Goal: Check status: Check status

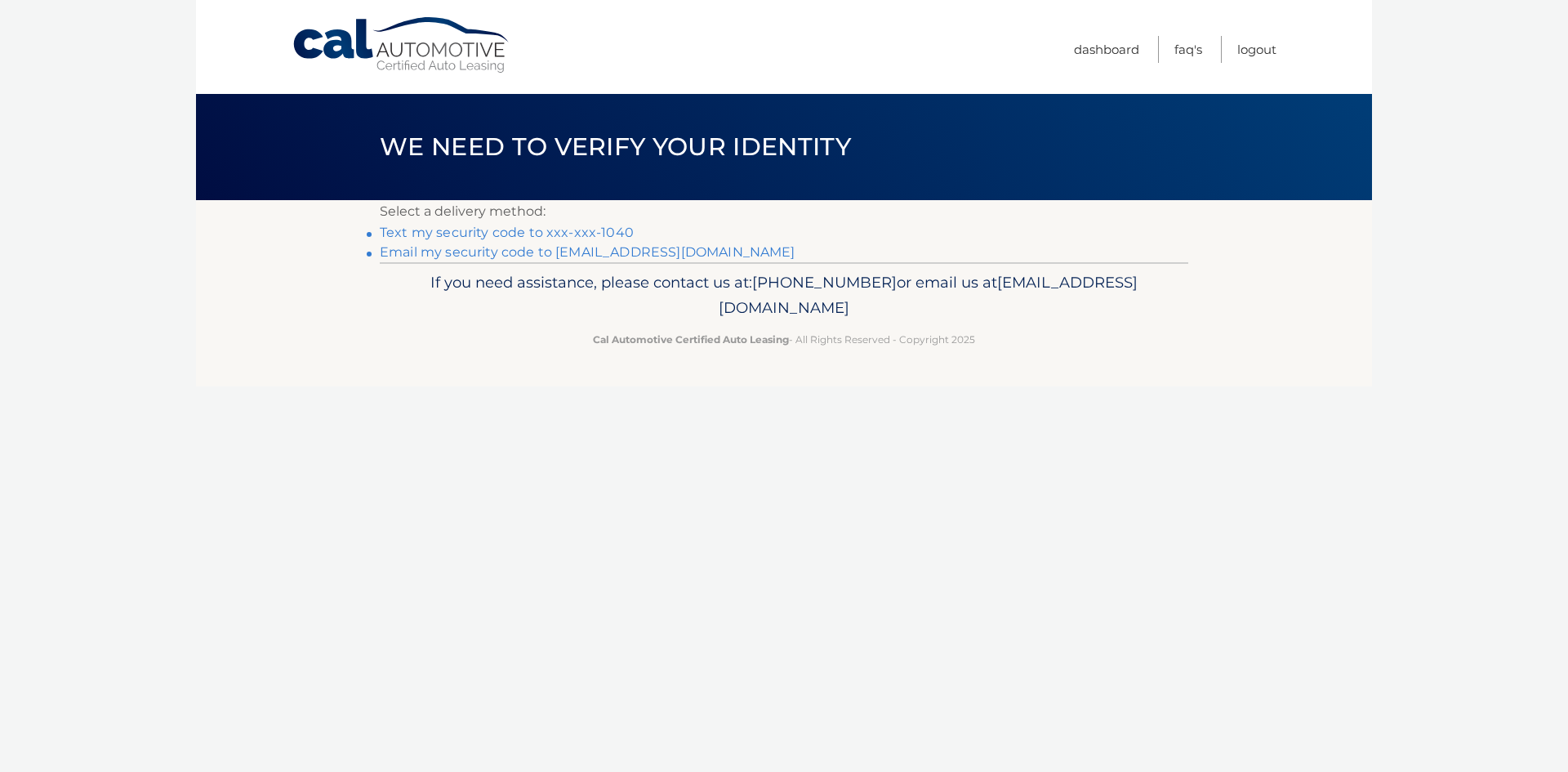
drag, startPoint x: 609, startPoint y: 241, endPoint x: 609, endPoint y: 256, distance: 15.0
click at [609, 240] on link "Text my security code to xxx-xxx-1040" at bounding box center [507, 232] width 254 height 16
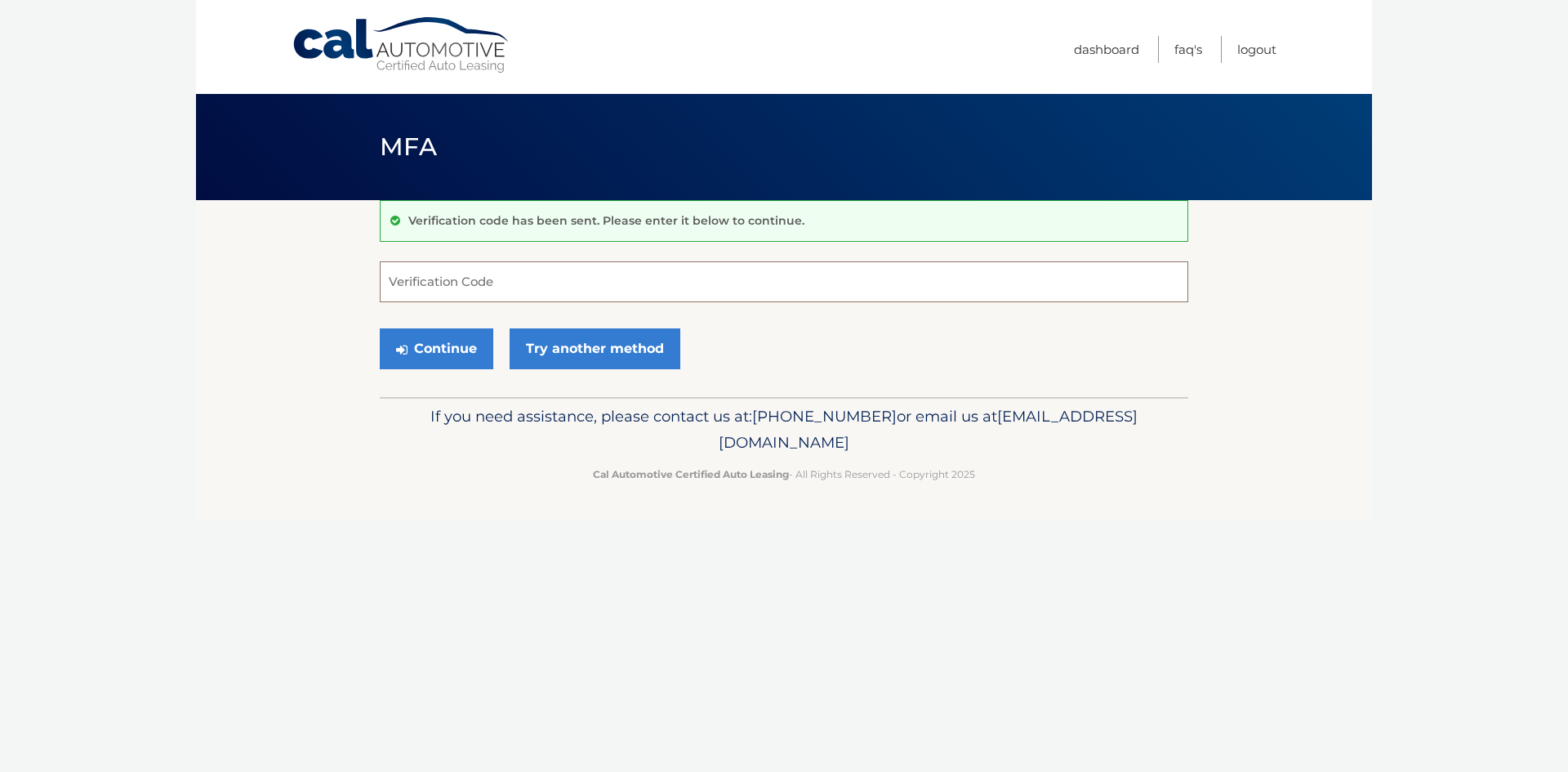
click at [462, 297] on input "Verification Code" at bounding box center [784, 282] width 809 height 41
type input "498894"
click at [380, 329] on button "Continue" at bounding box center [437, 349] width 114 height 41
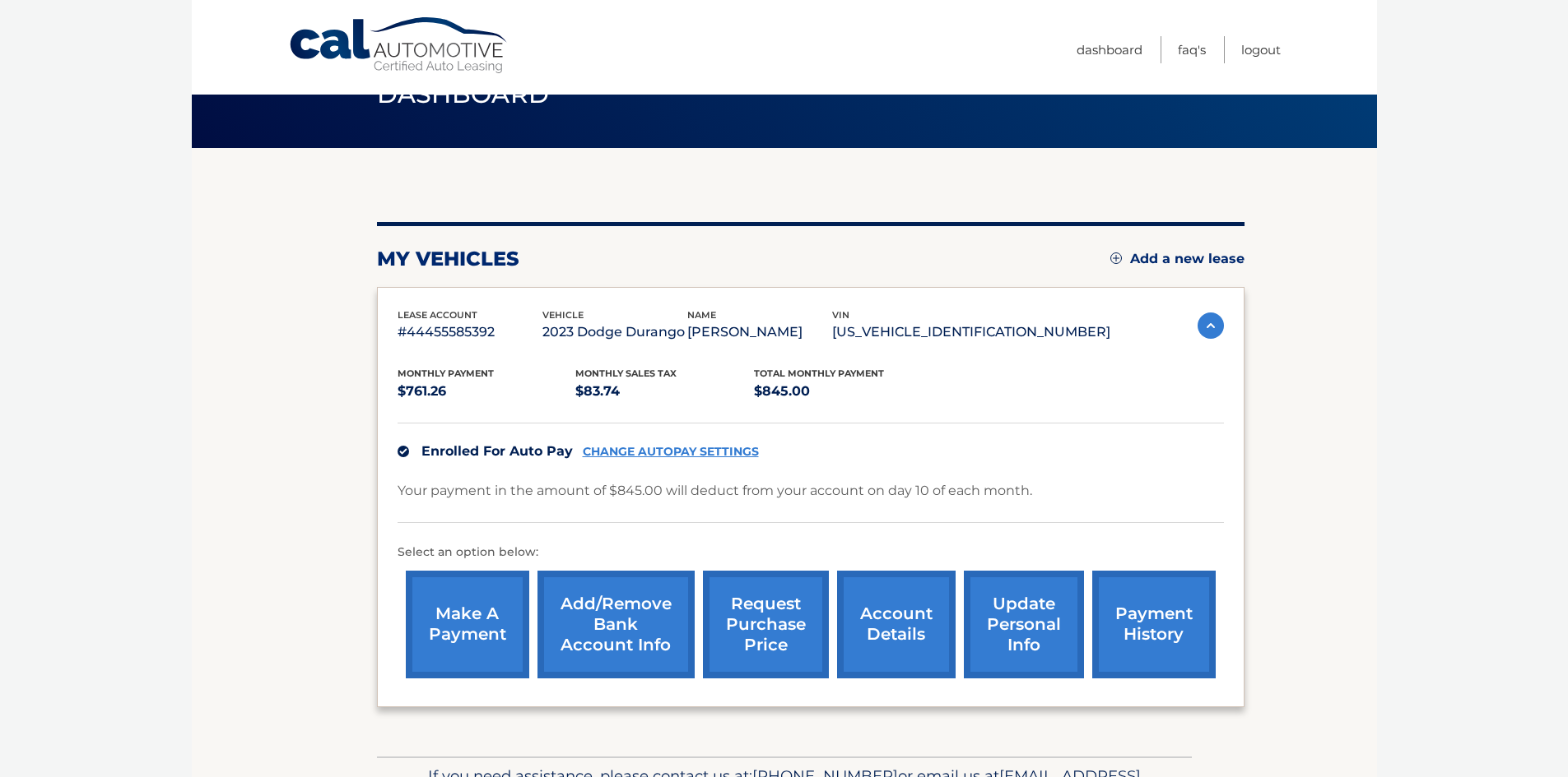
scroll to position [82, 0]
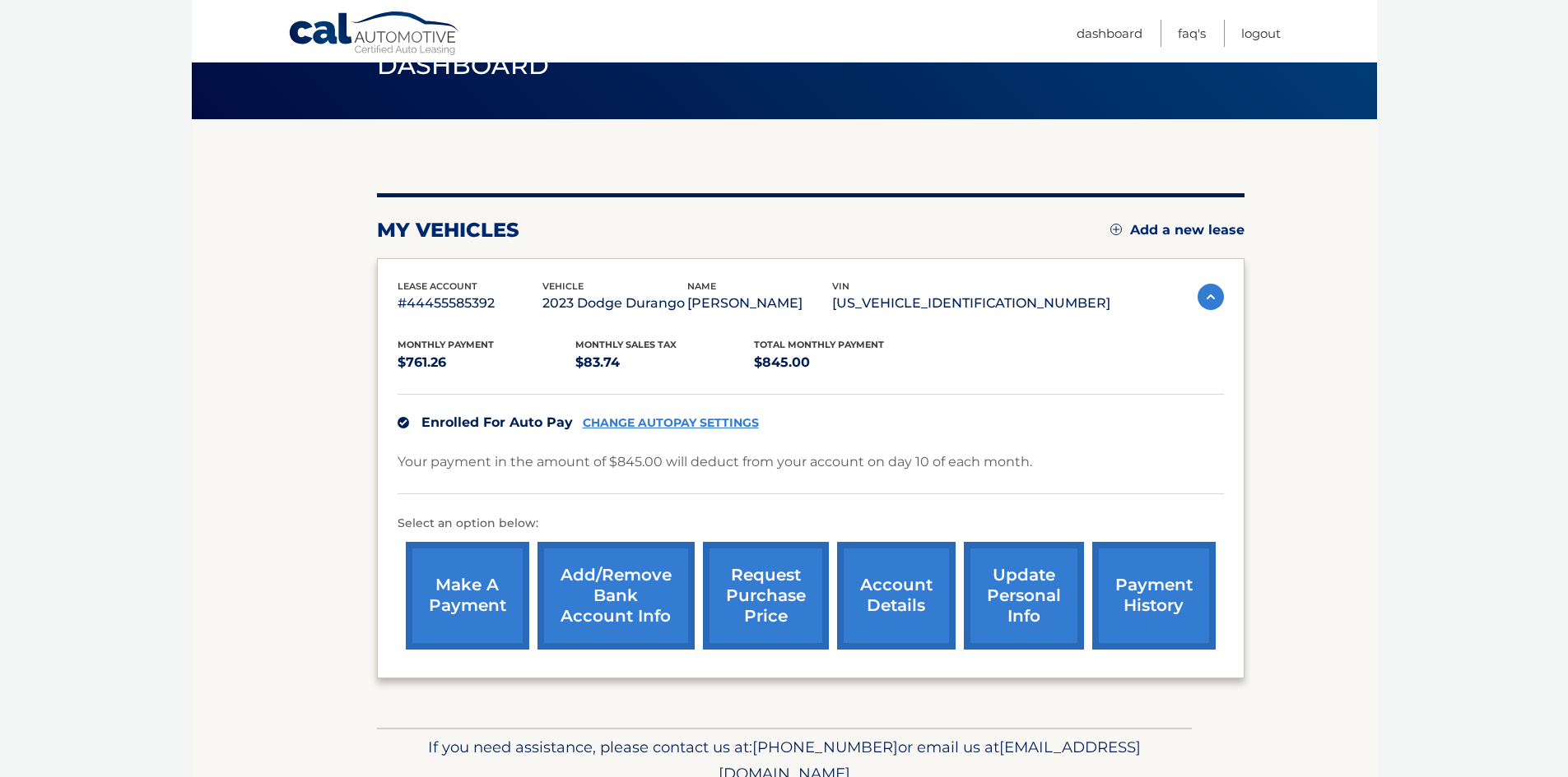
click at [767, 608] on link "request purchase price" at bounding box center [766, 596] width 126 height 108
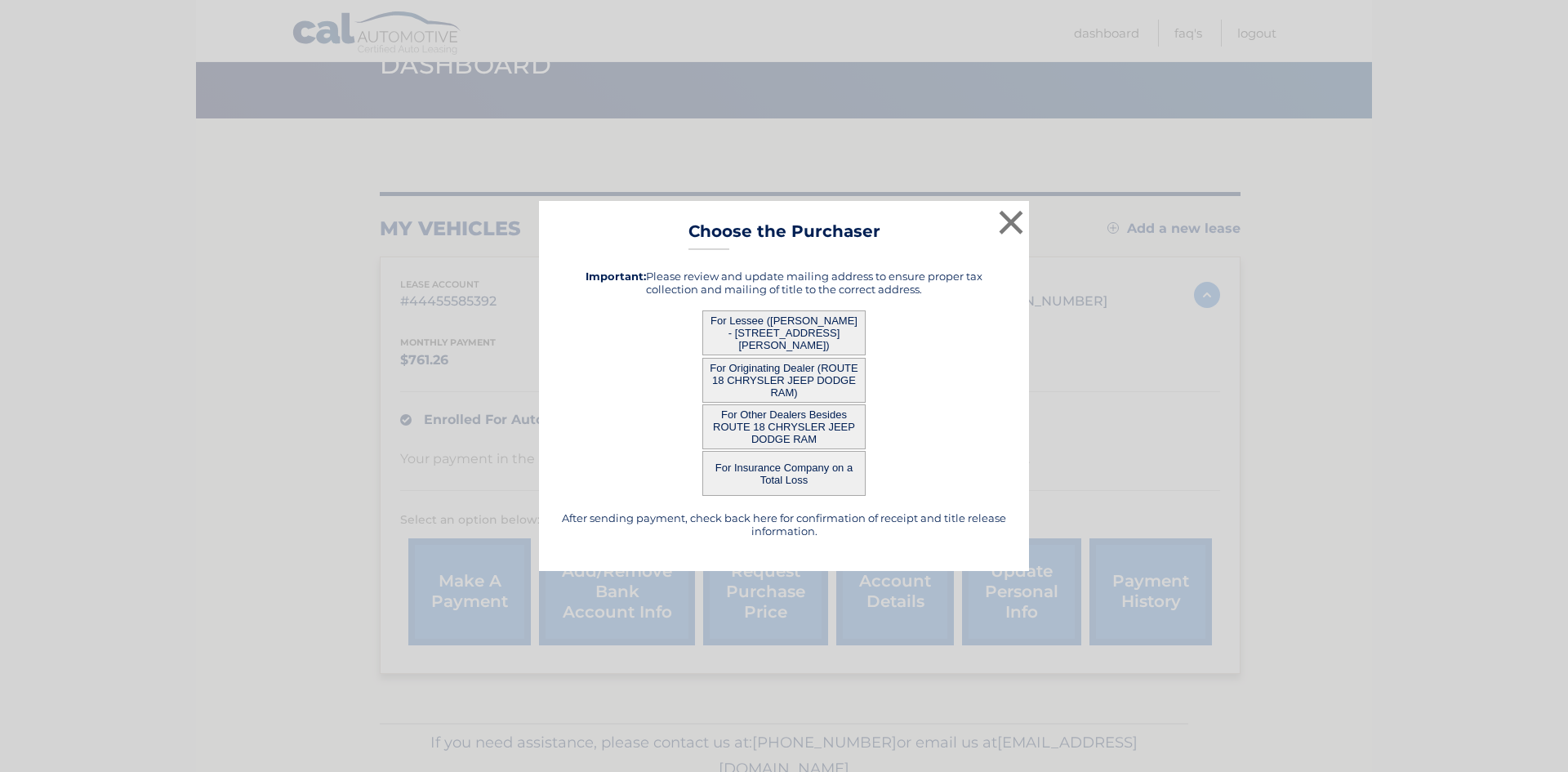
click at [776, 438] on button "For Other Dealers Besides ROUTE 18 CHRYSLER JEEP DODGE RAM" at bounding box center [784, 427] width 163 height 45
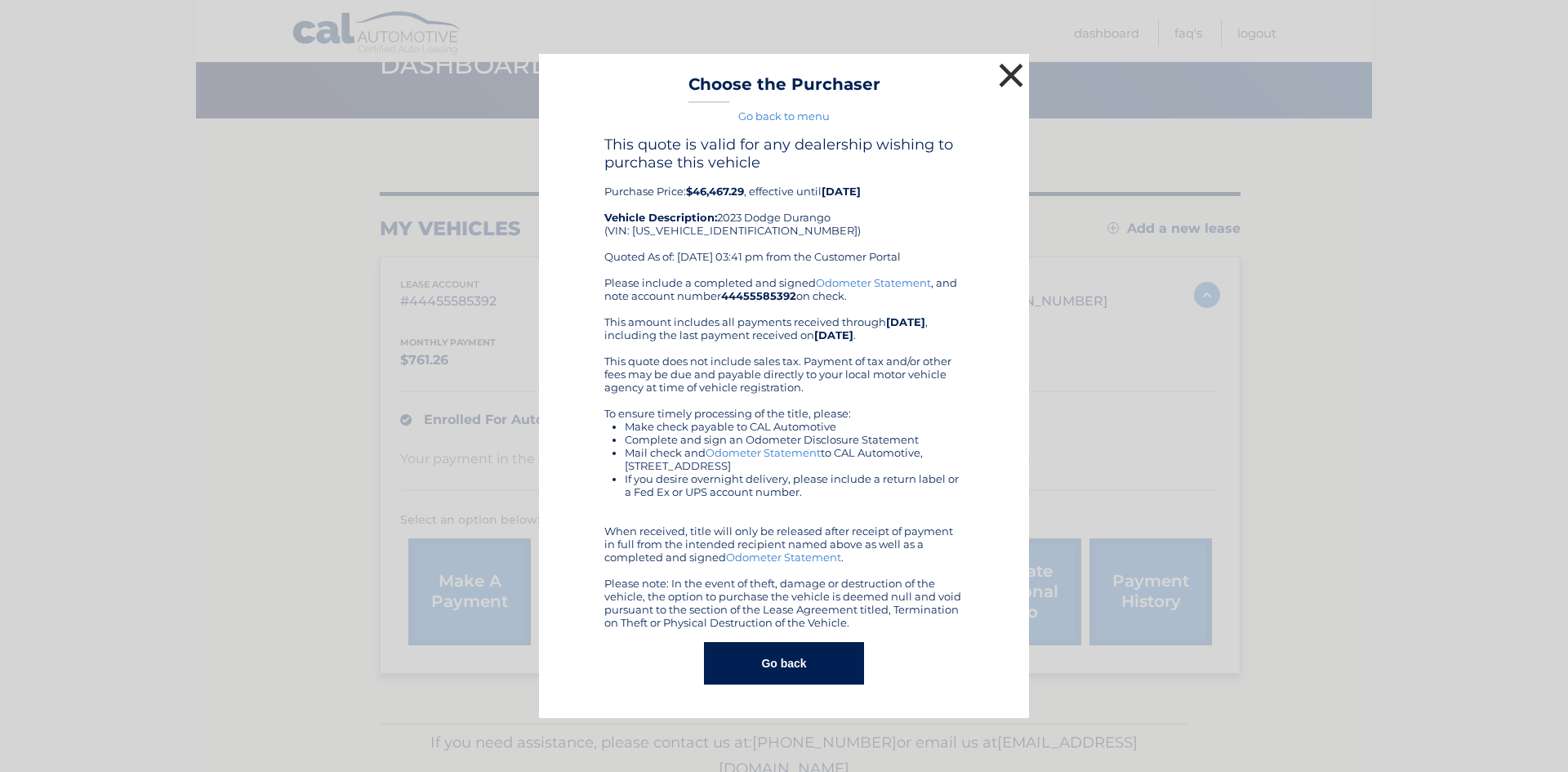
click at [1017, 71] on button "×" at bounding box center [1011, 75] width 33 height 33
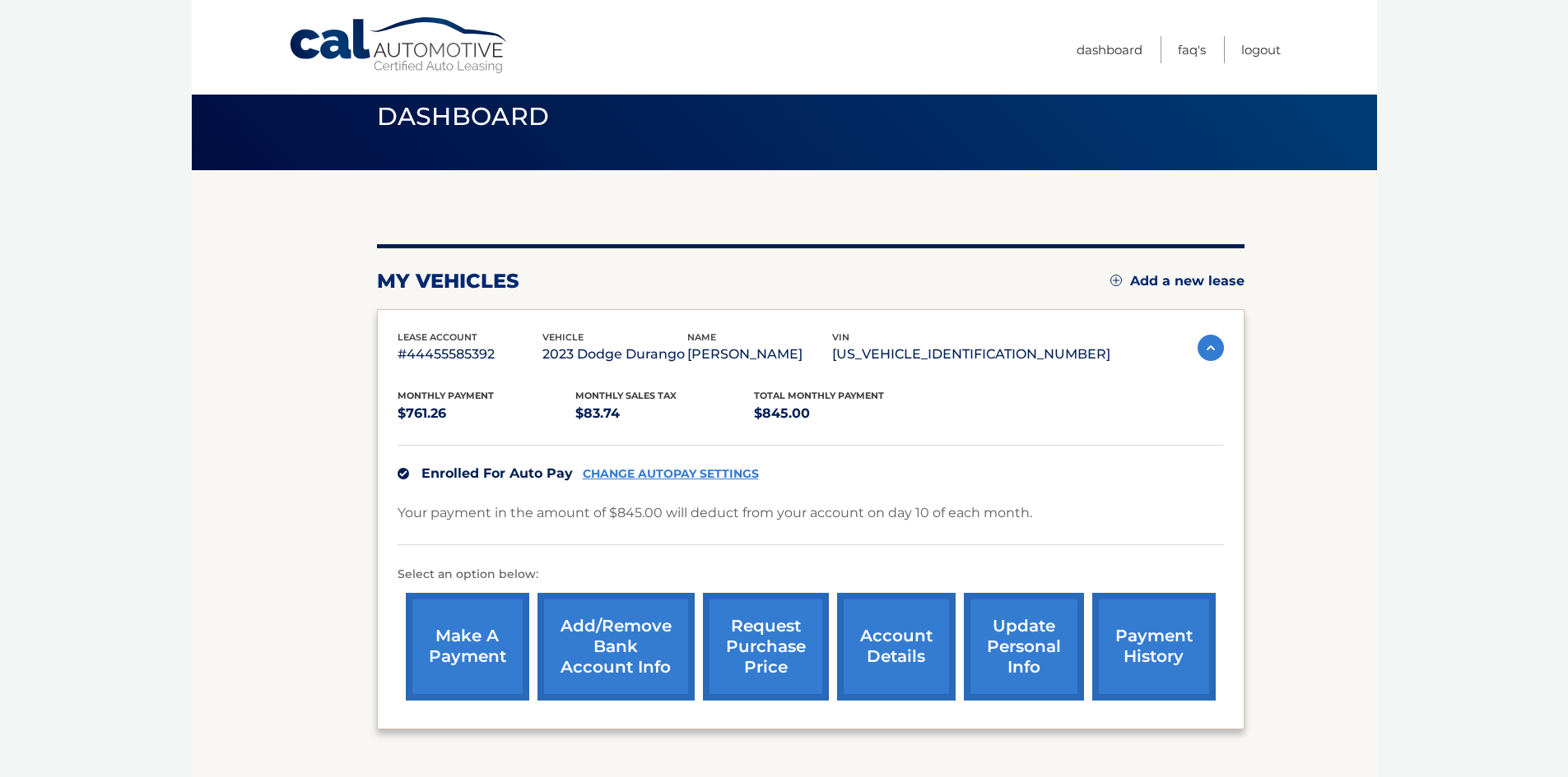
scroll to position [0, 0]
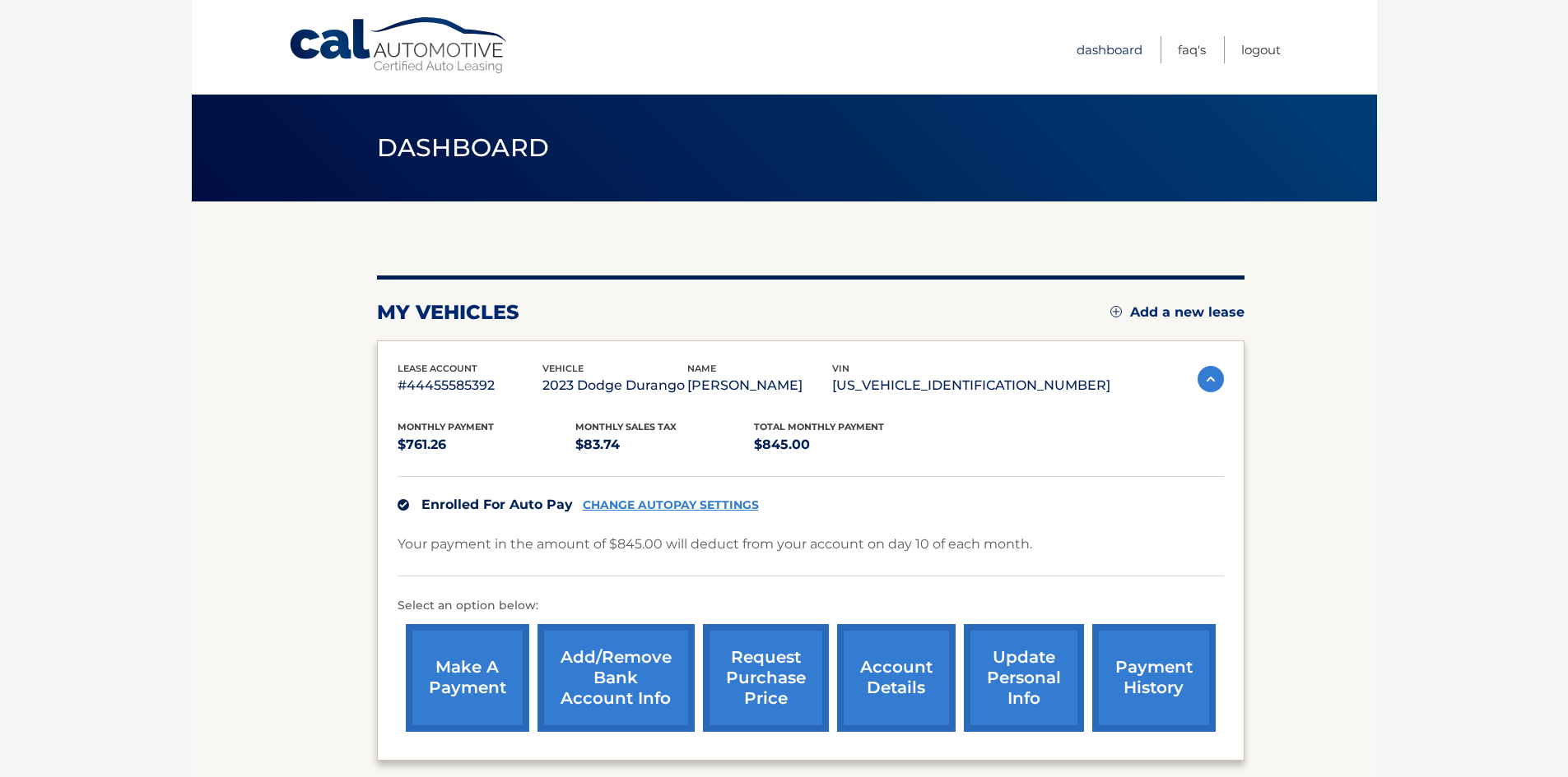
click at [1079, 44] on link "Dashboard" at bounding box center [1109, 49] width 66 height 27
click at [900, 679] on link "account details" at bounding box center [896, 678] width 119 height 108
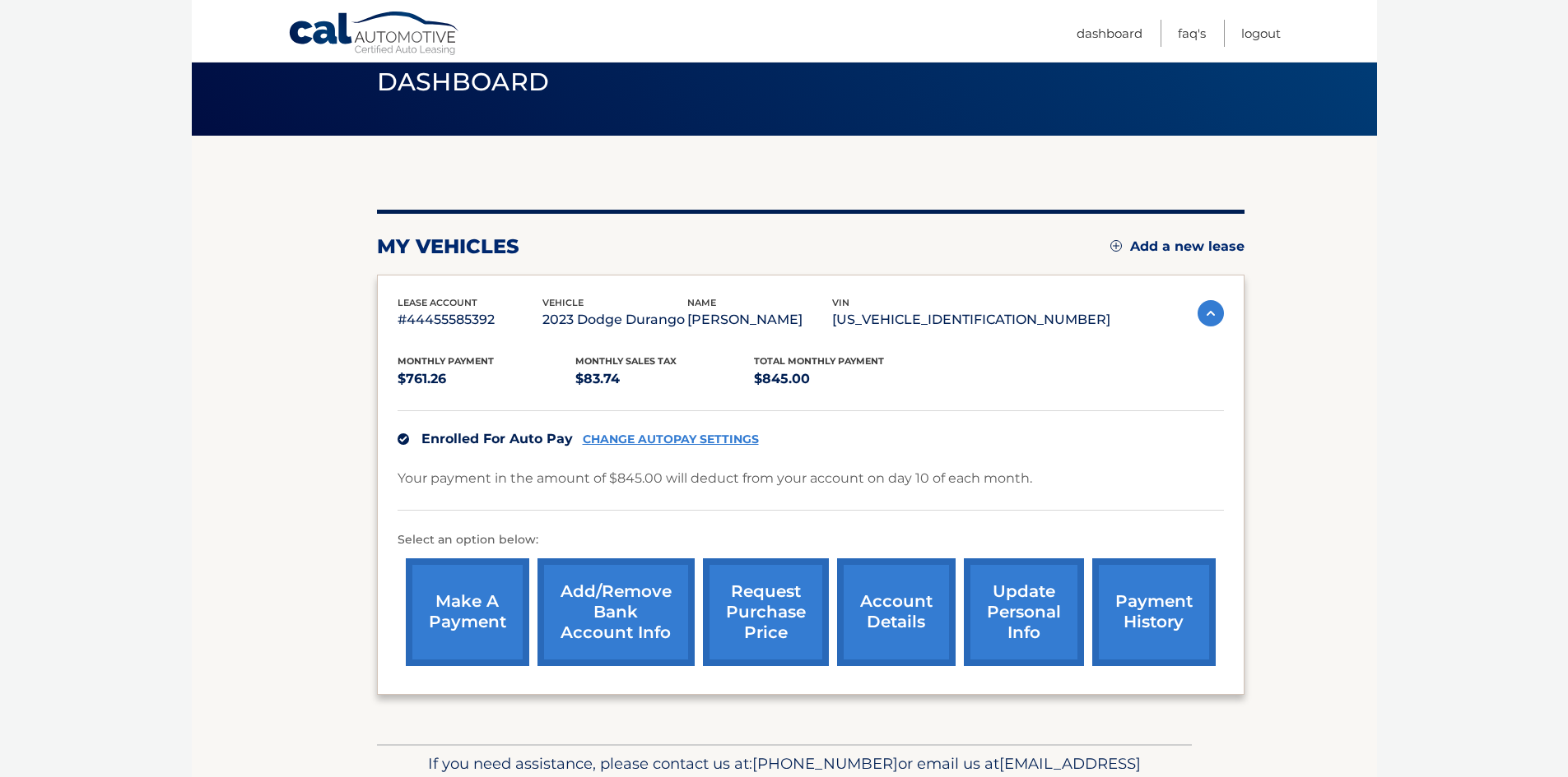
scroll to position [162, 0]
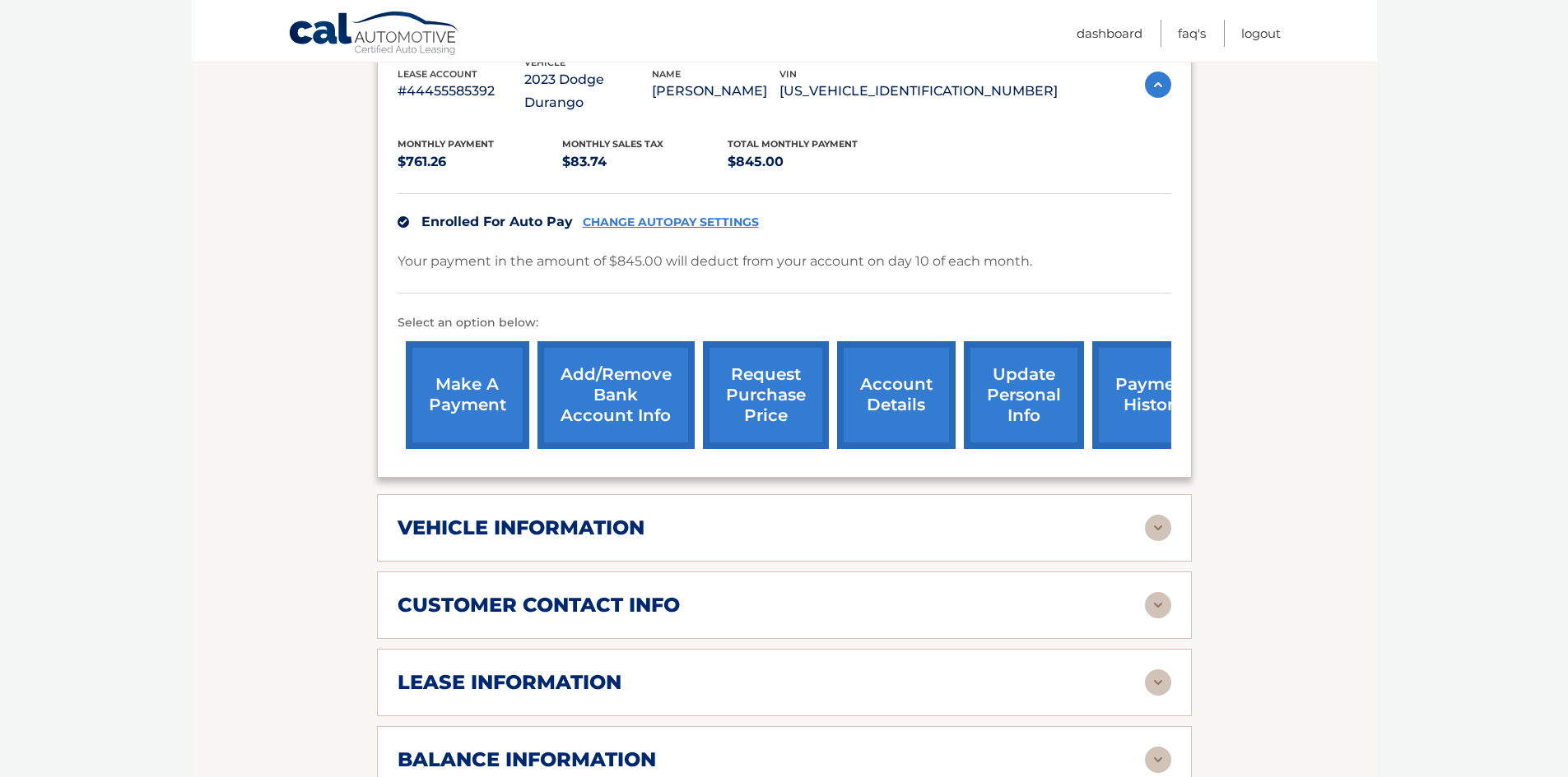
scroll to position [329, 0]
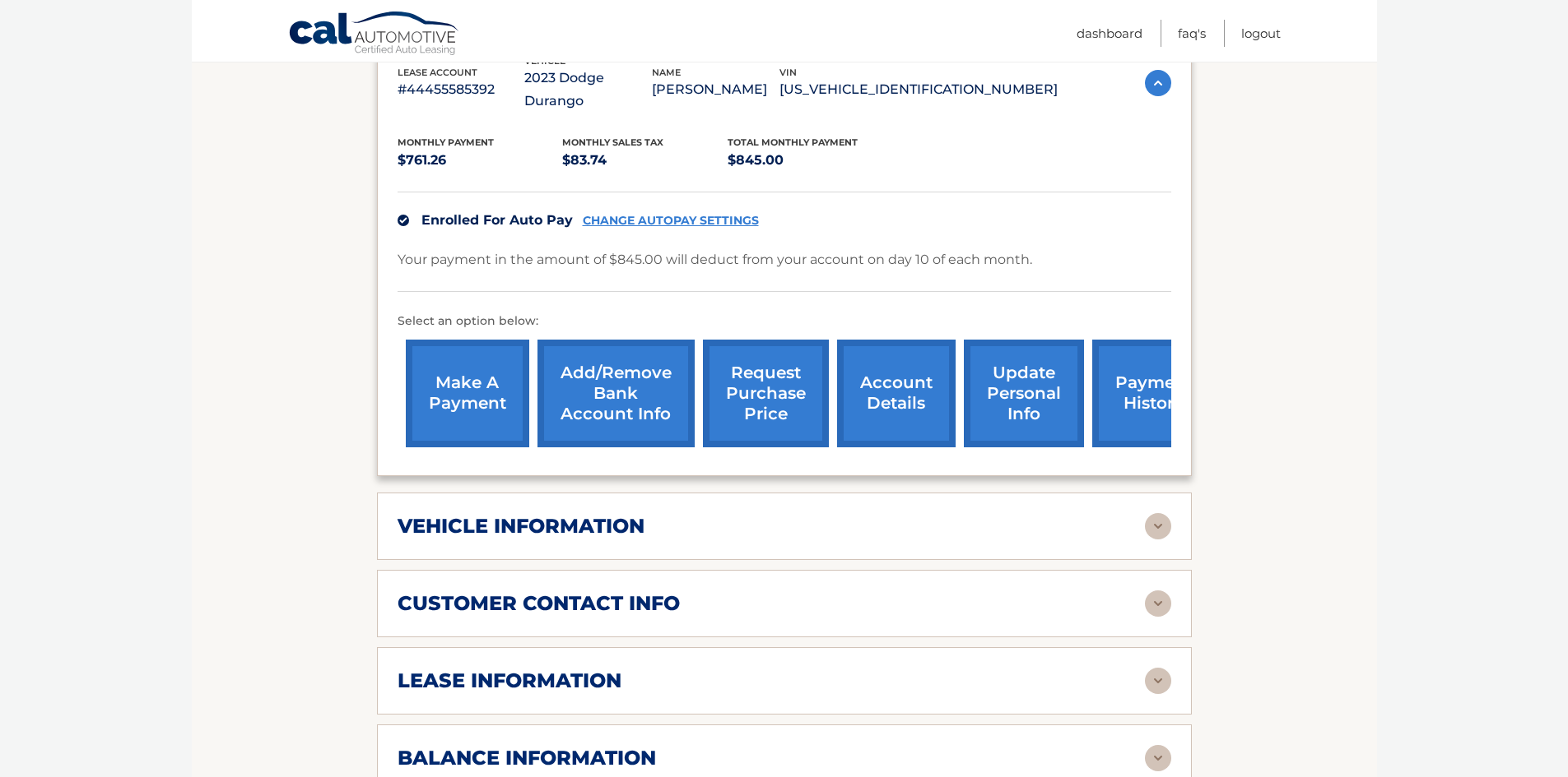
click at [1157, 539] on img at bounding box center [1158, 526] width 26 height 26
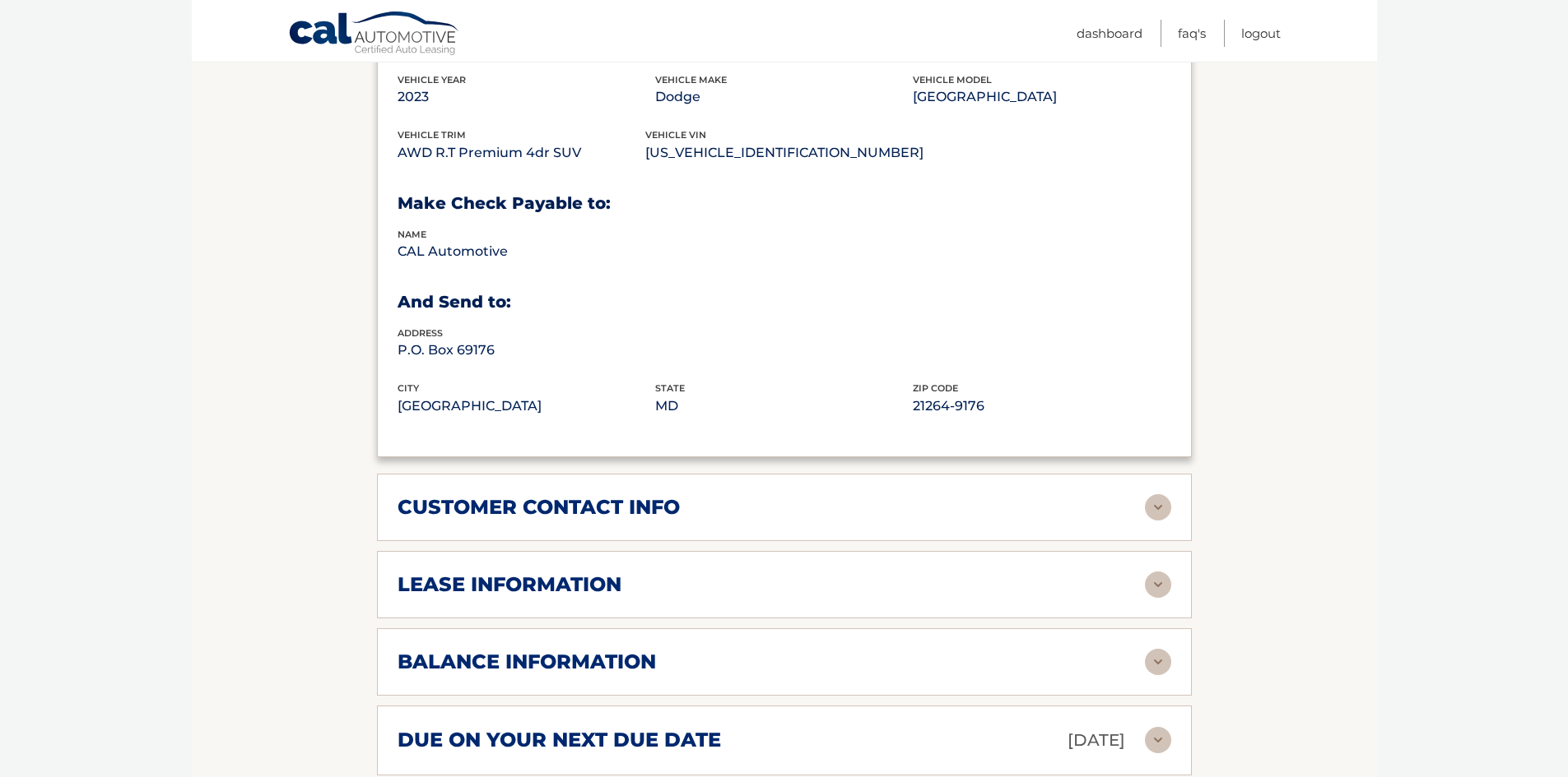
scroll to position [822, 0]
click at [1152, 520] on img at bounding box center [1158, 506] width 26 height 26
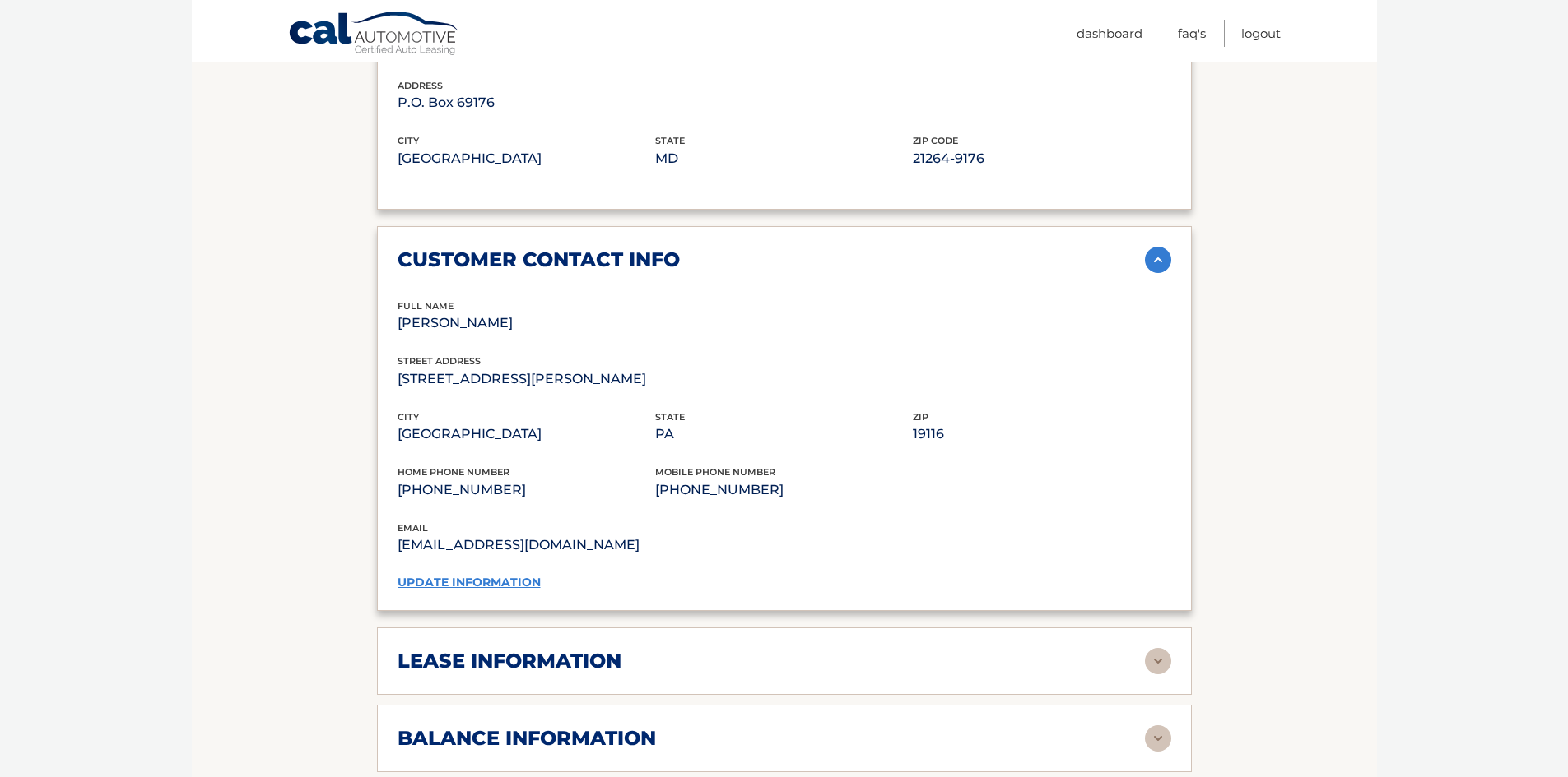
scroll to position [1151, 0]
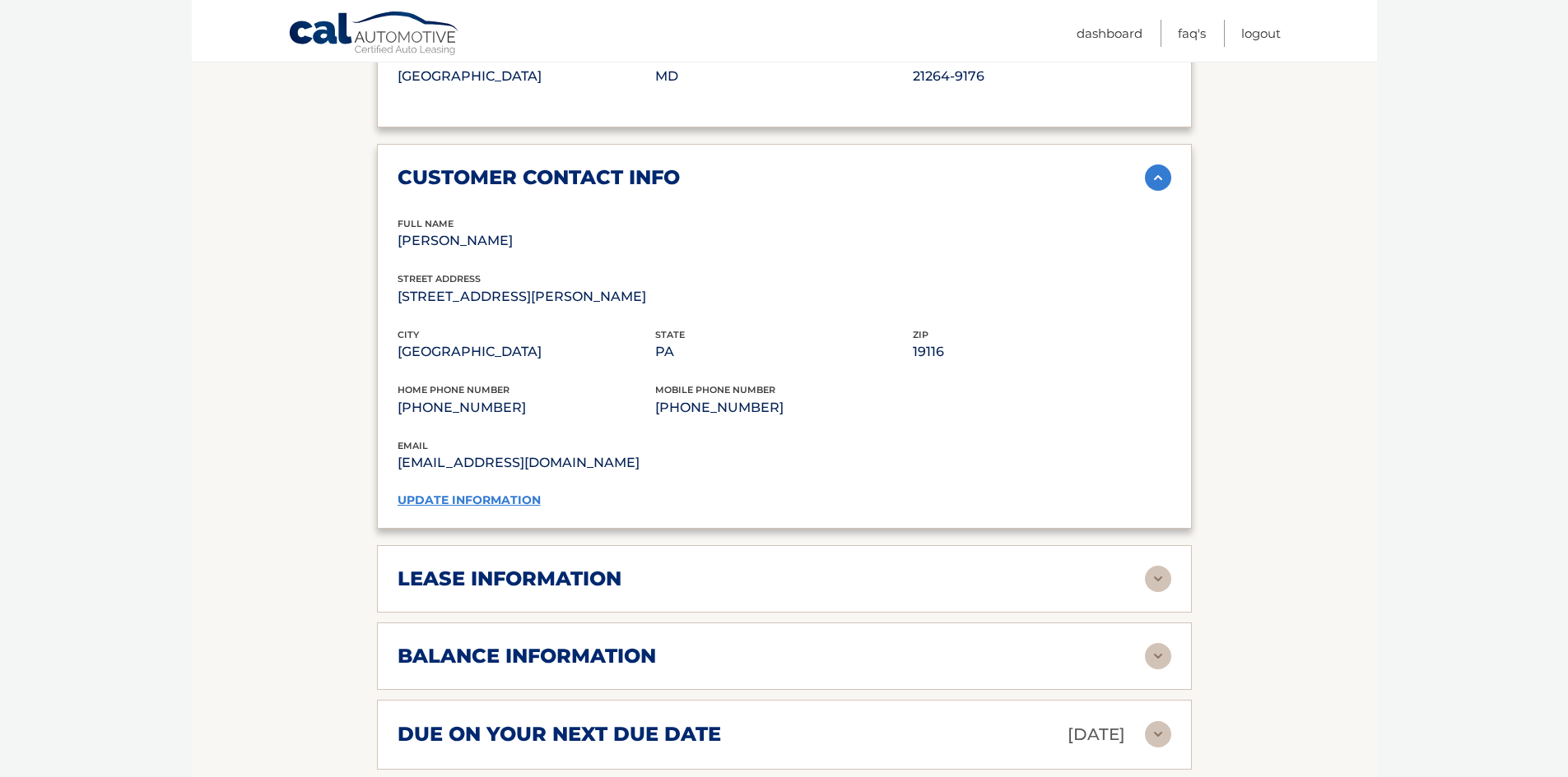
click at [1168, 592] on img at bounding box center [1158, 579] width 26 height 26
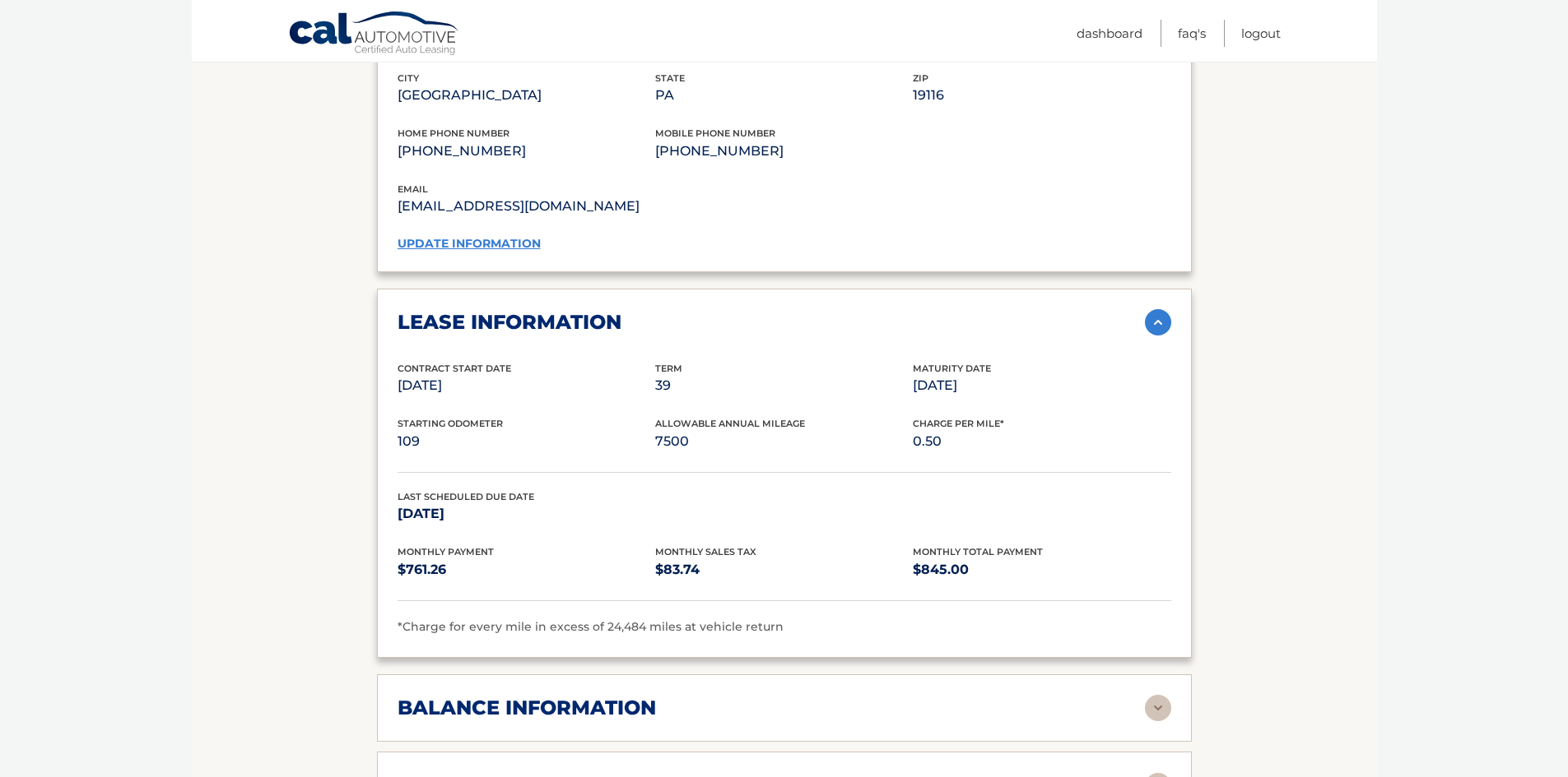
scroll to position [1563, 0]
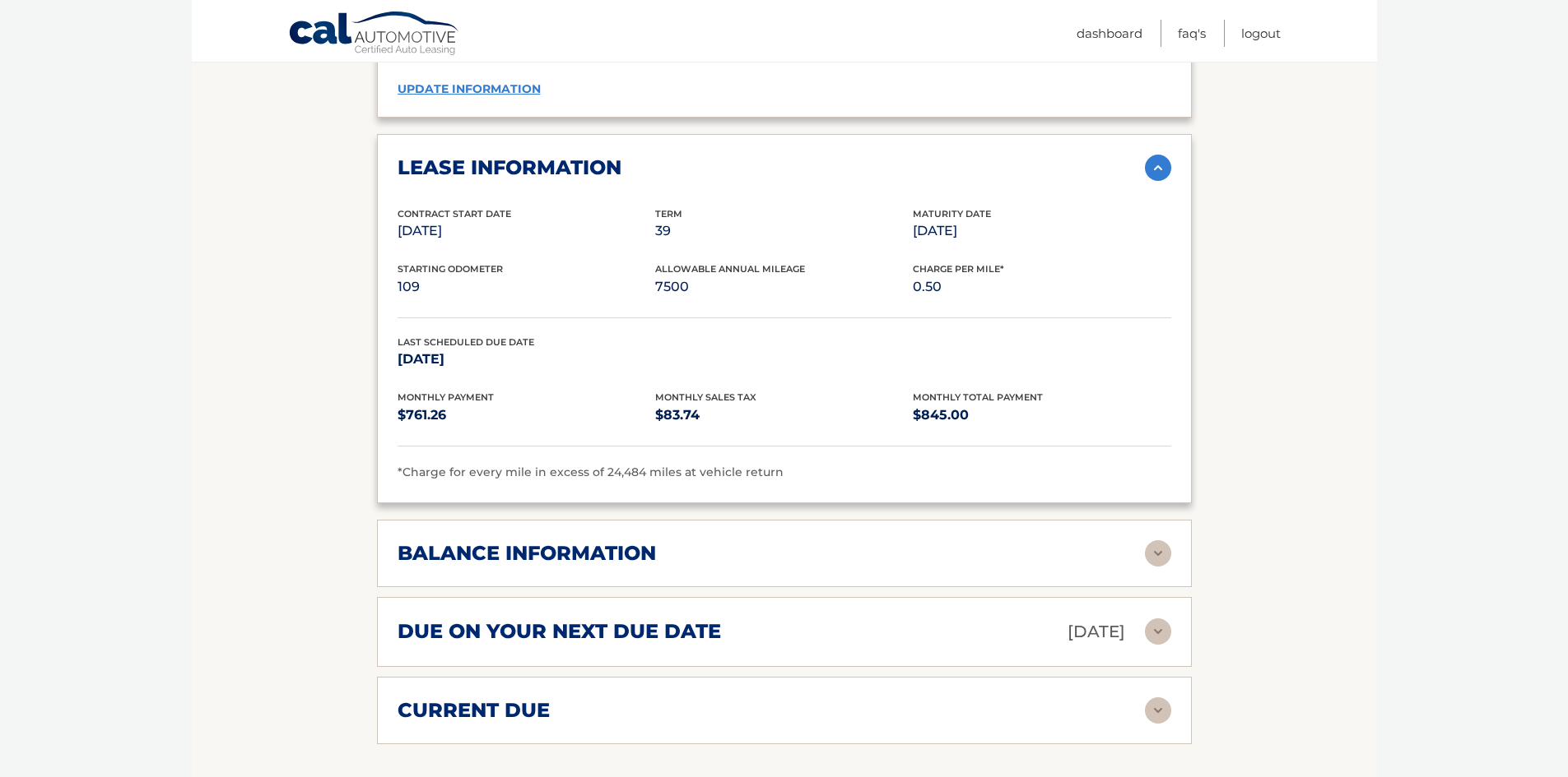
click at [1169, 567] on img at bounding box center [1158, 553] width 26 height 26
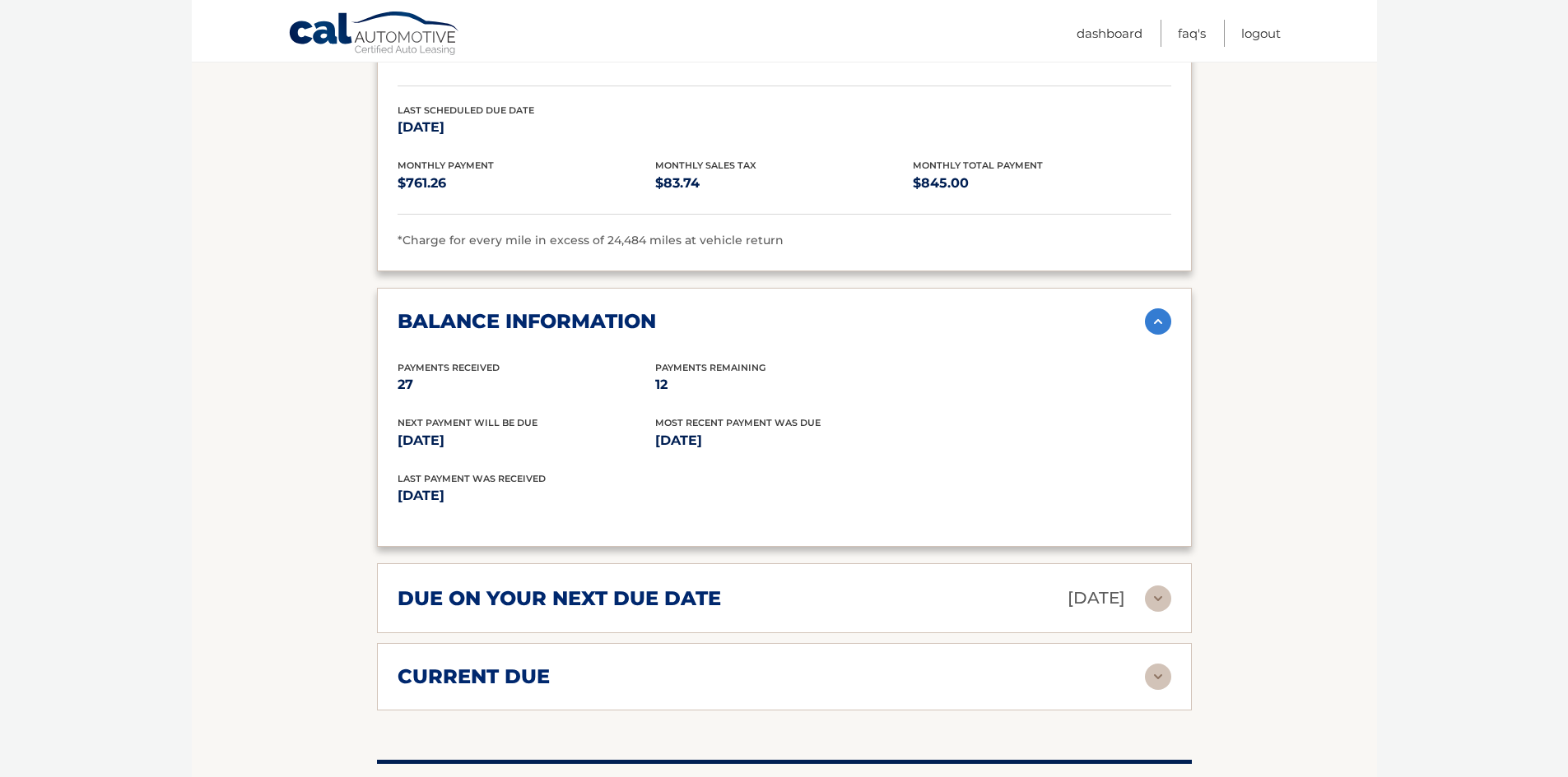
scroll to position [1891, 0]
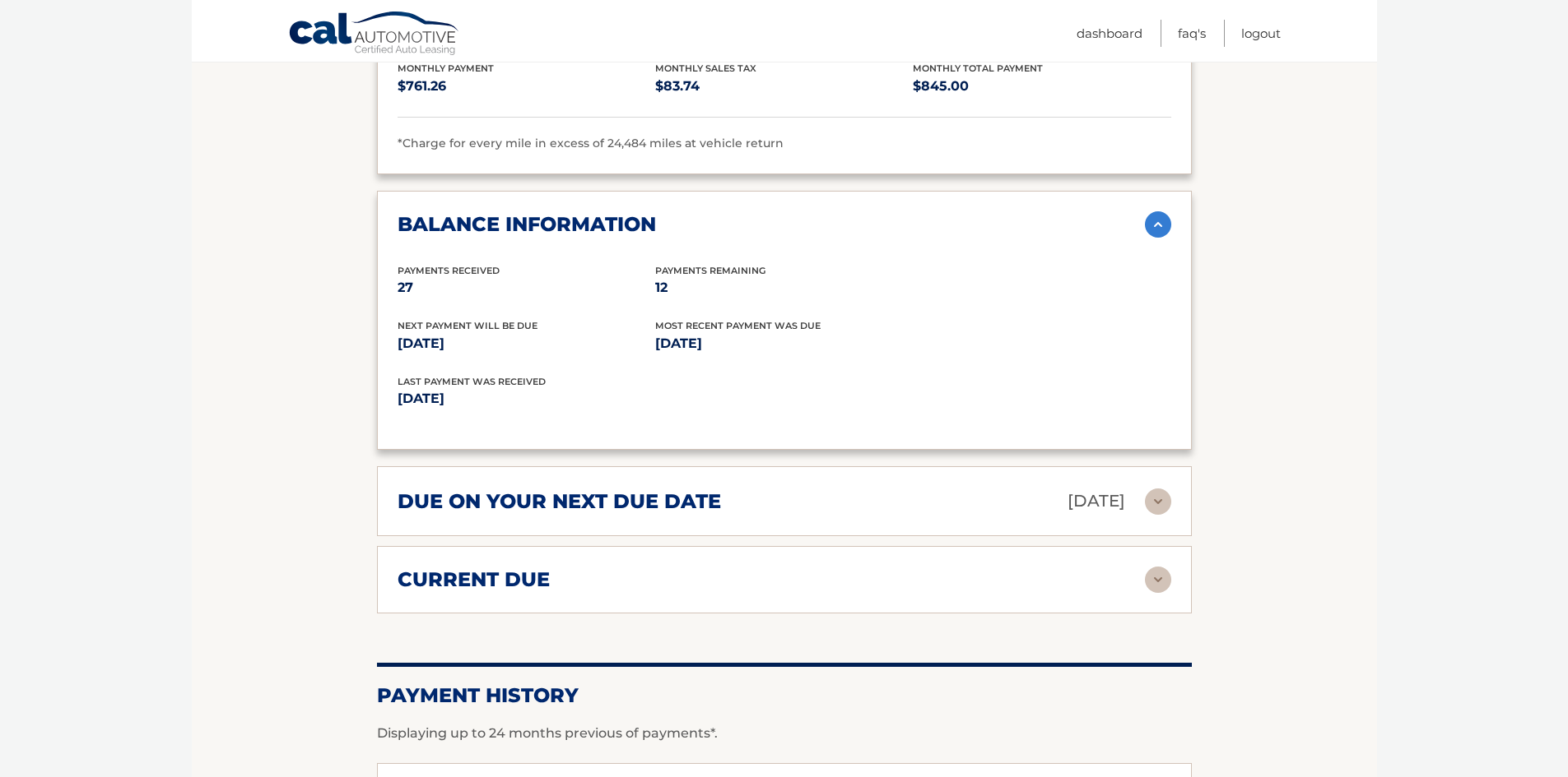
click at [1147, 515] on img at bounding box center [1158, 502] width 26 height 26
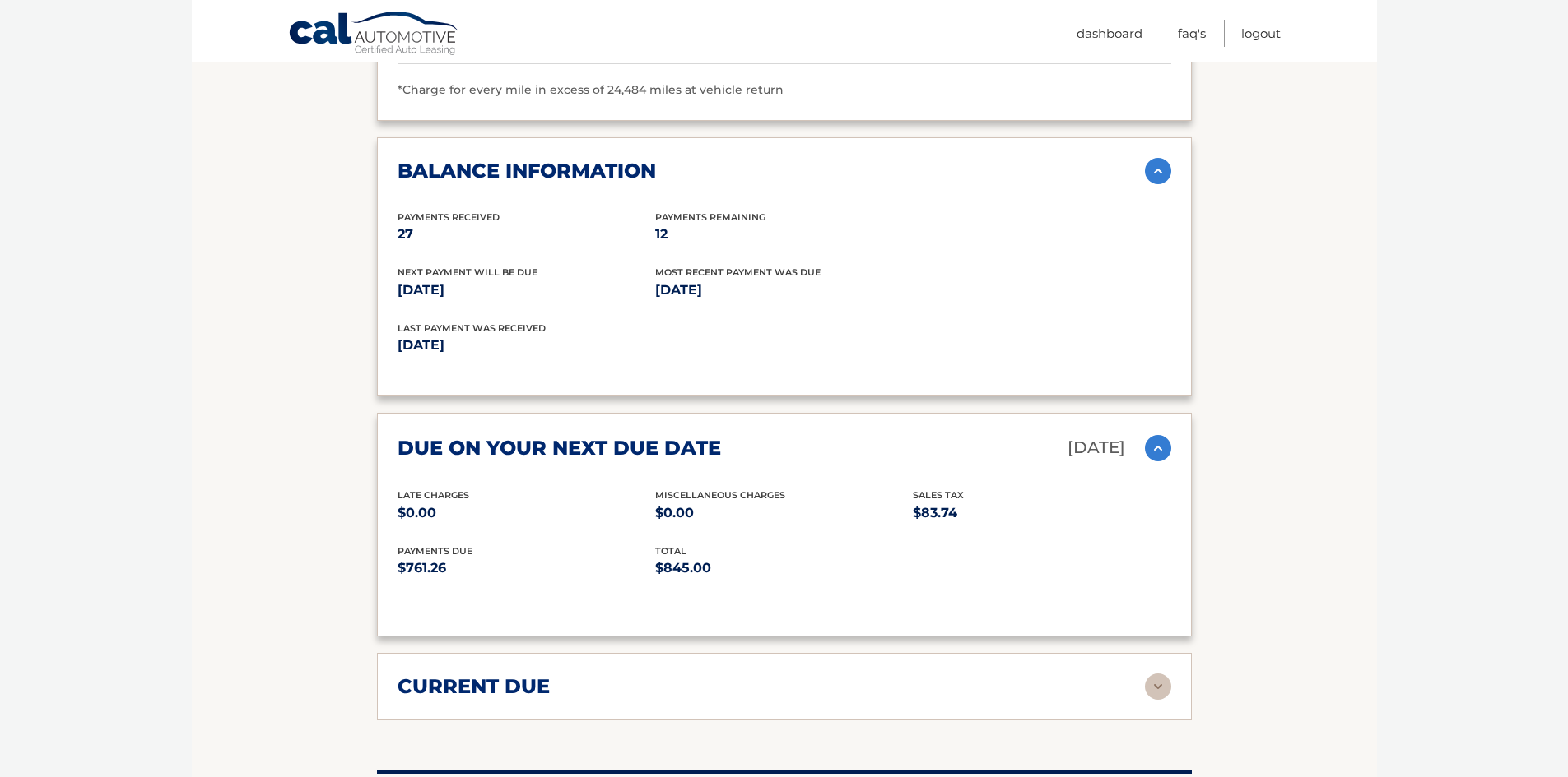
scroll to position [1974, 0]
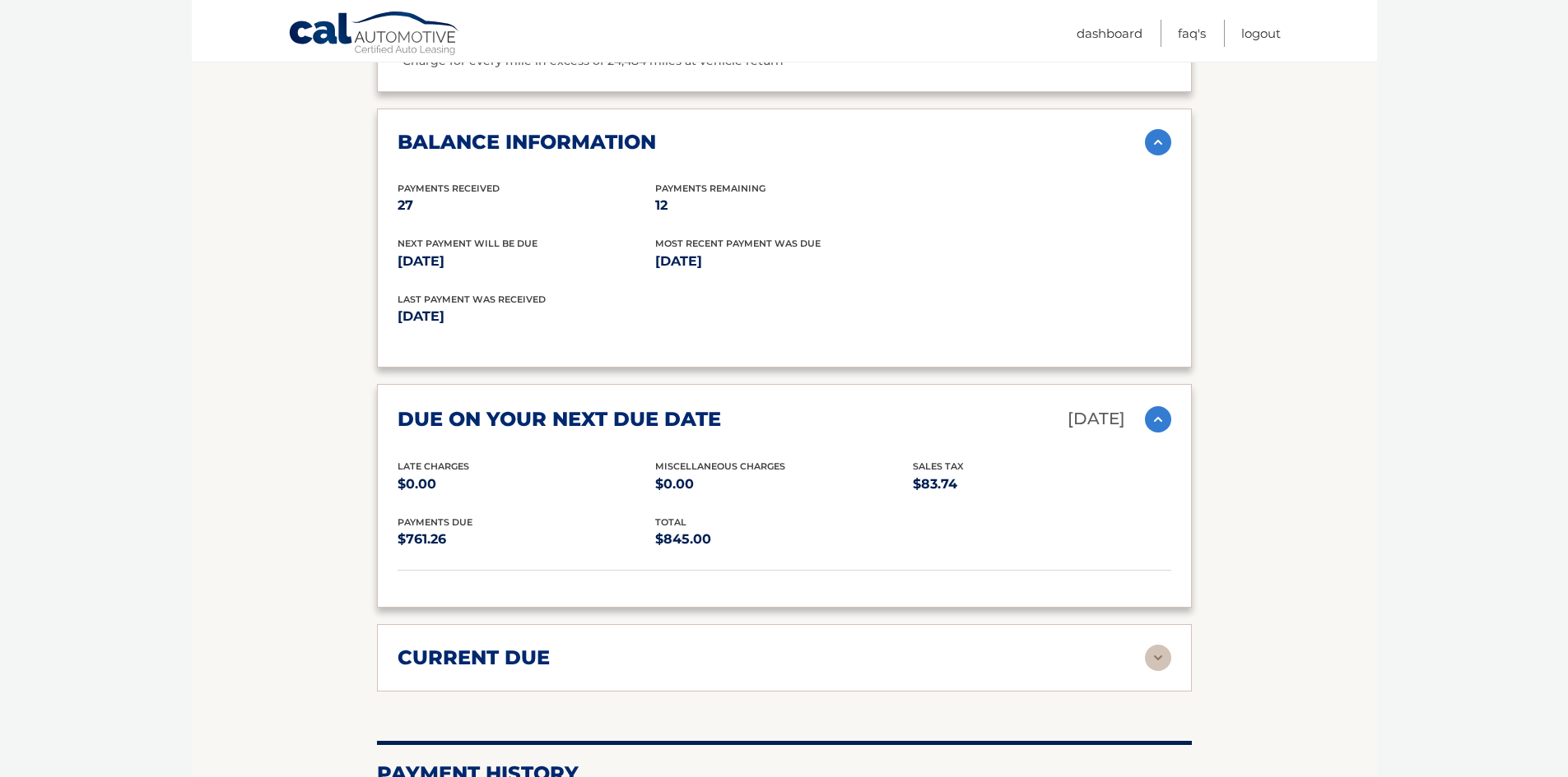
click at [1162, 671] on img at bounding box center [1158, 658] width 26 height 26
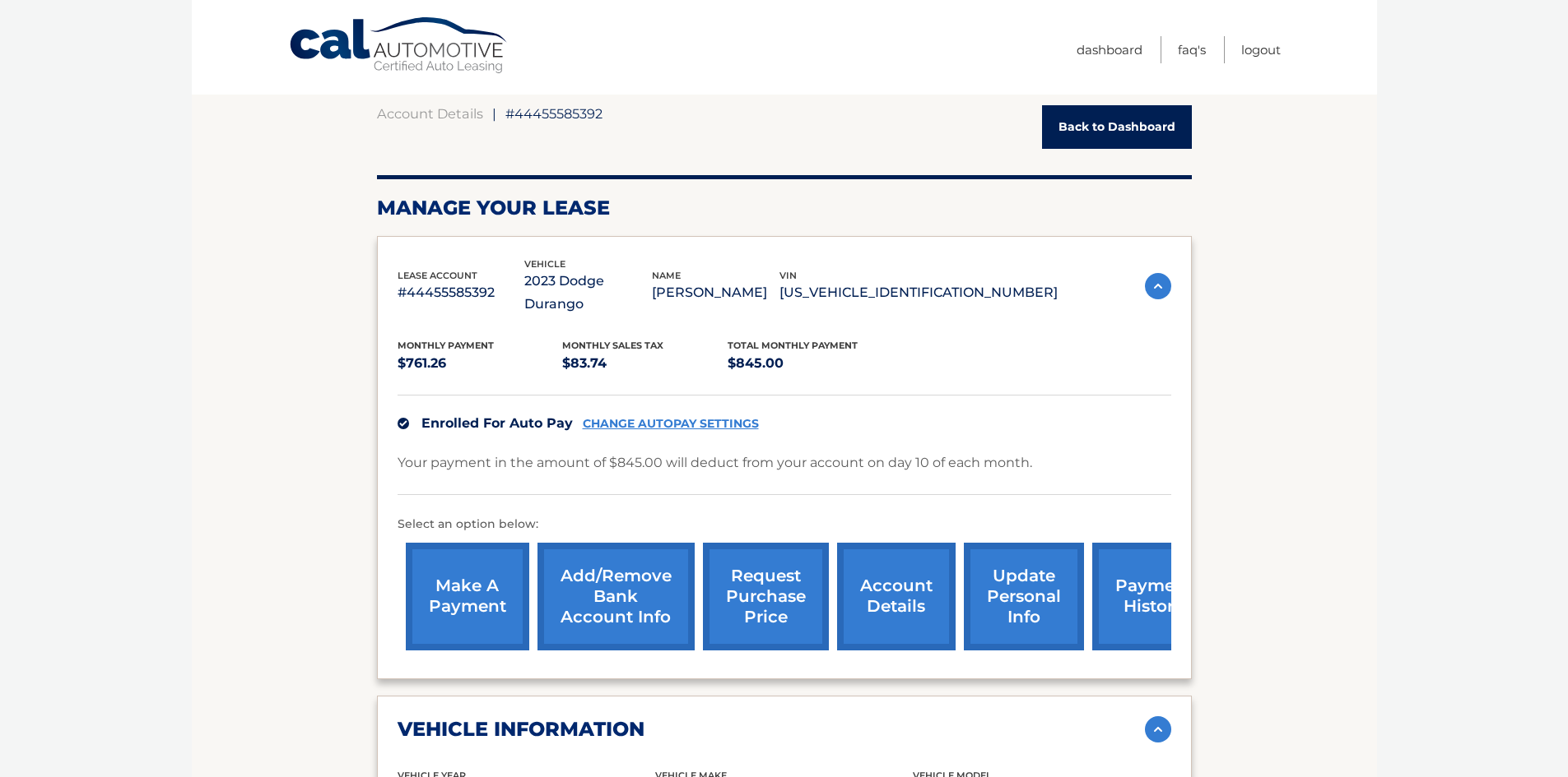
scroll to position [0, 0]
